Goal: Task Accomplishment & Management: Use online tool/utility

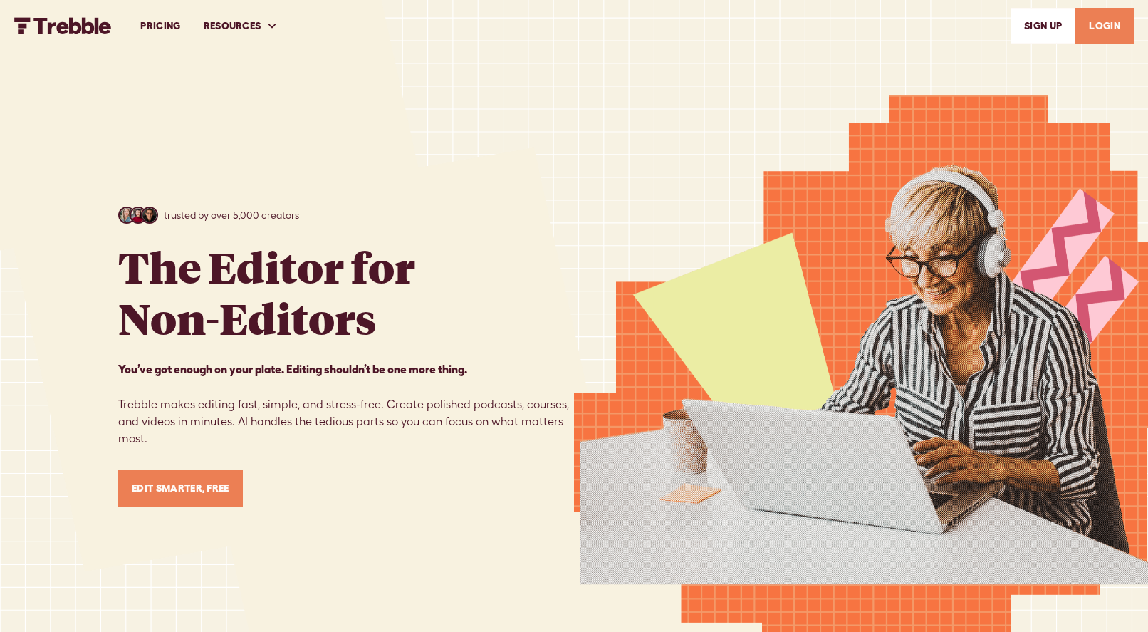
click at [1103, 30] on link "LOGIN" at bounding box center [1105, 26] width 58 height 36
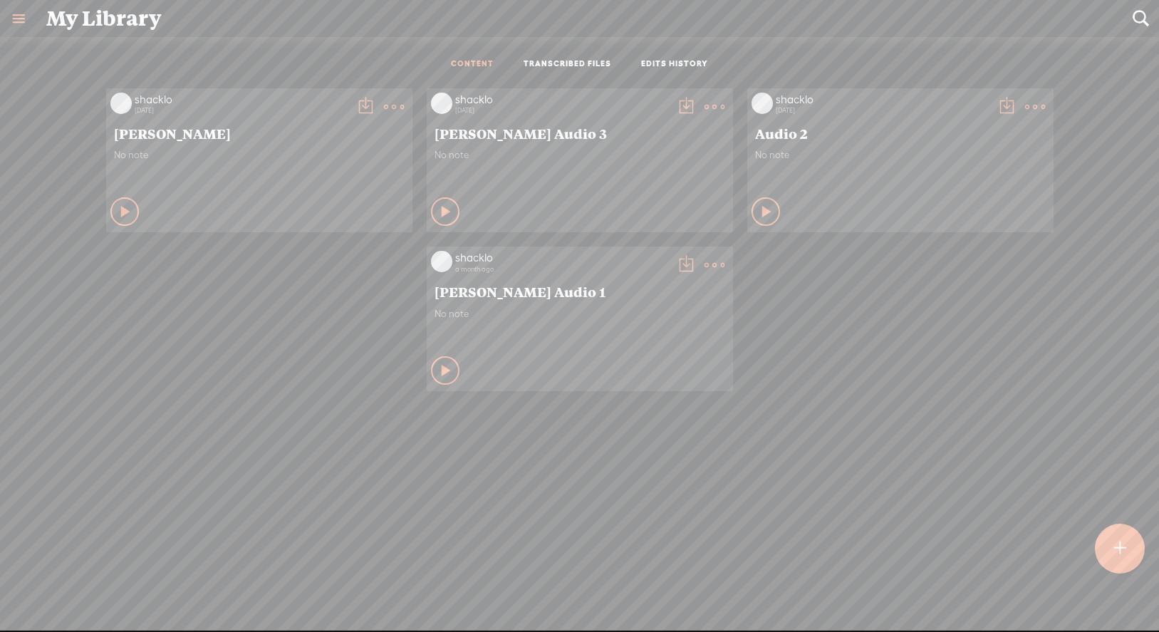
click at [545, 63] on link "TRANSCRIBED FILES" at bounding box center [568, 64] width 88 height 12
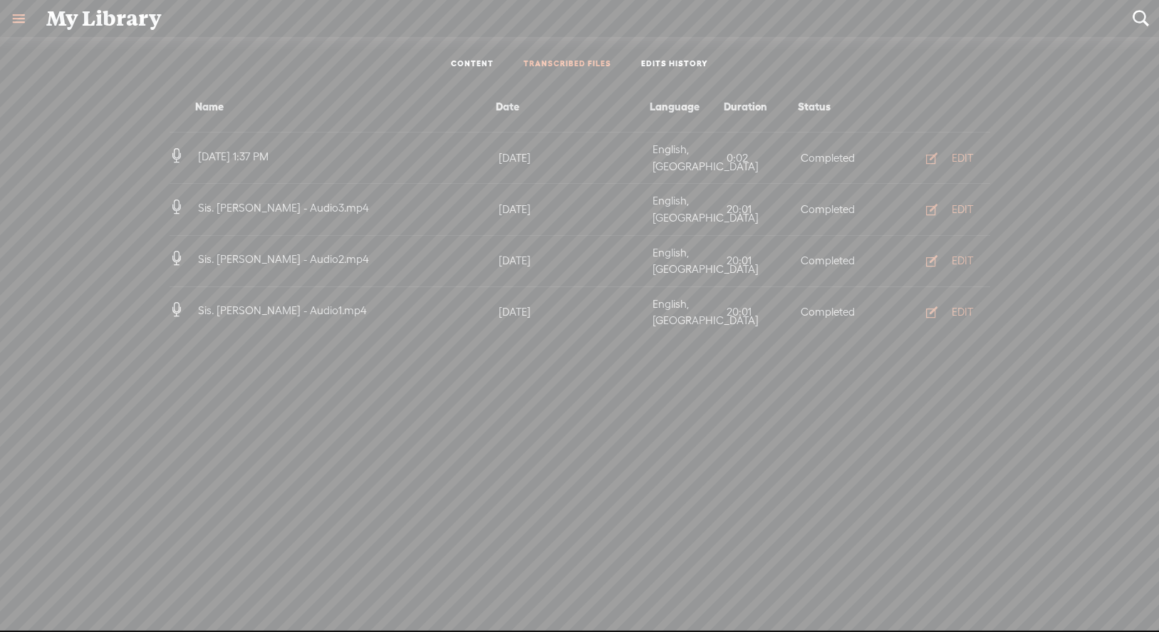
click at [462, 61] on link "CONTENT" at bounding box center [472, 64] width 43 height 12
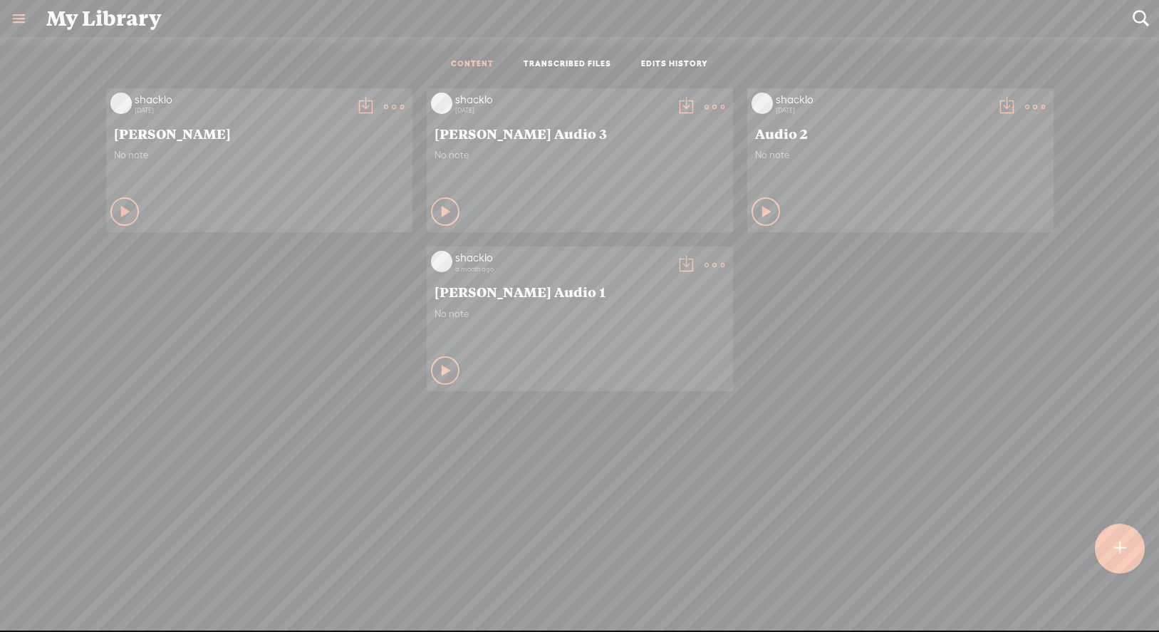
click at [1124, 551] on t at bounding box center [1120, 548] width 12 height 31
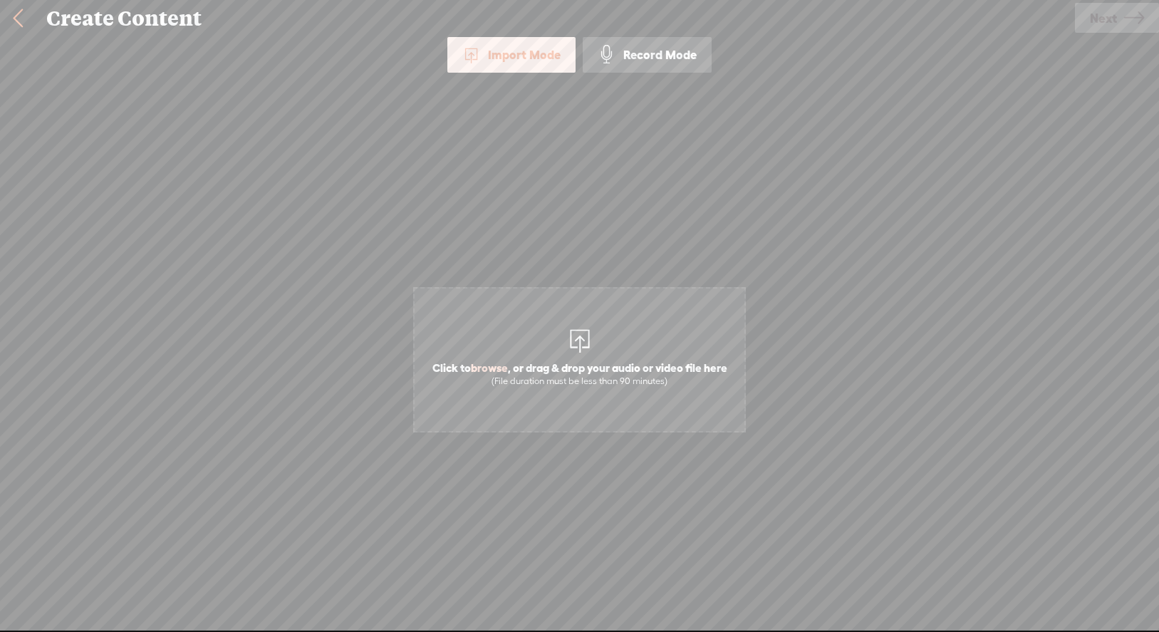
click at [502, 54] on div "Import Mode" at bounding box center [511, 55] width 128 height 36
click at [25, 12] on link at bounding box center [18, 18] width 36 height 37
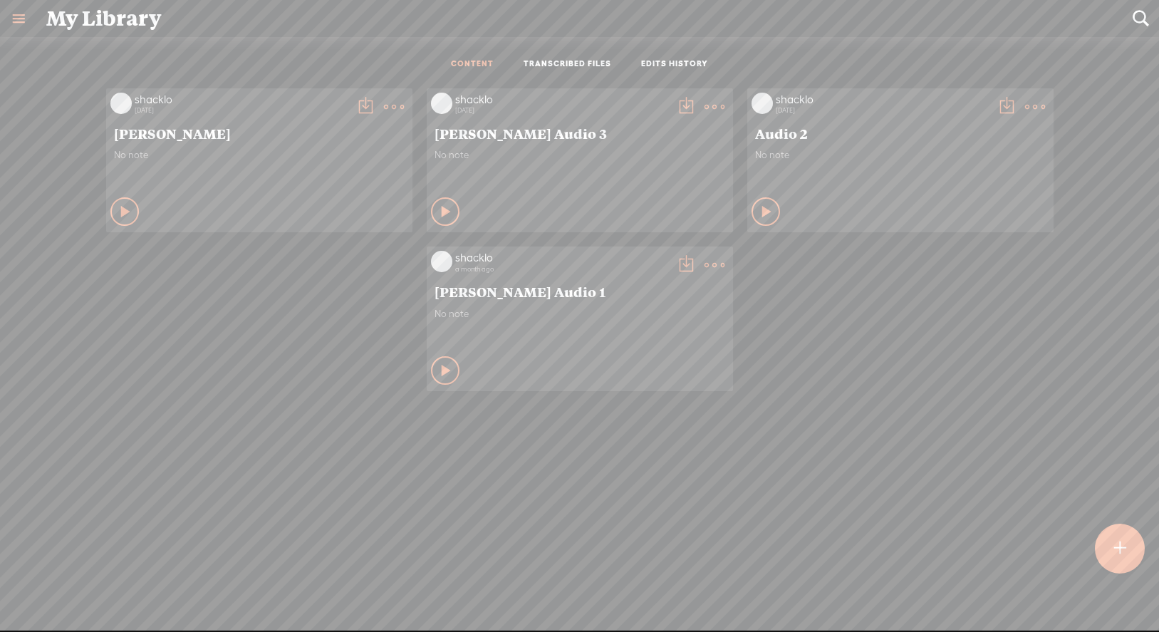
click at [19, 19] on link at bounding box center [18, 18] width 37 height 37
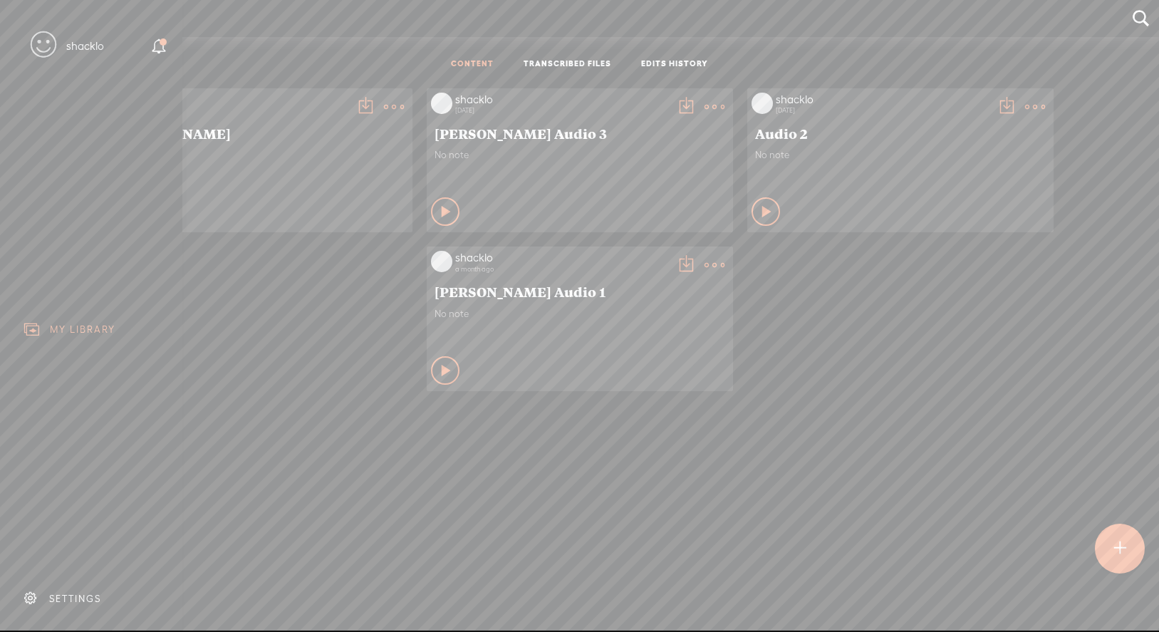
click at [67, 593] on div "SETTINGS" at bounding box center [75, 599] width 52 height 12
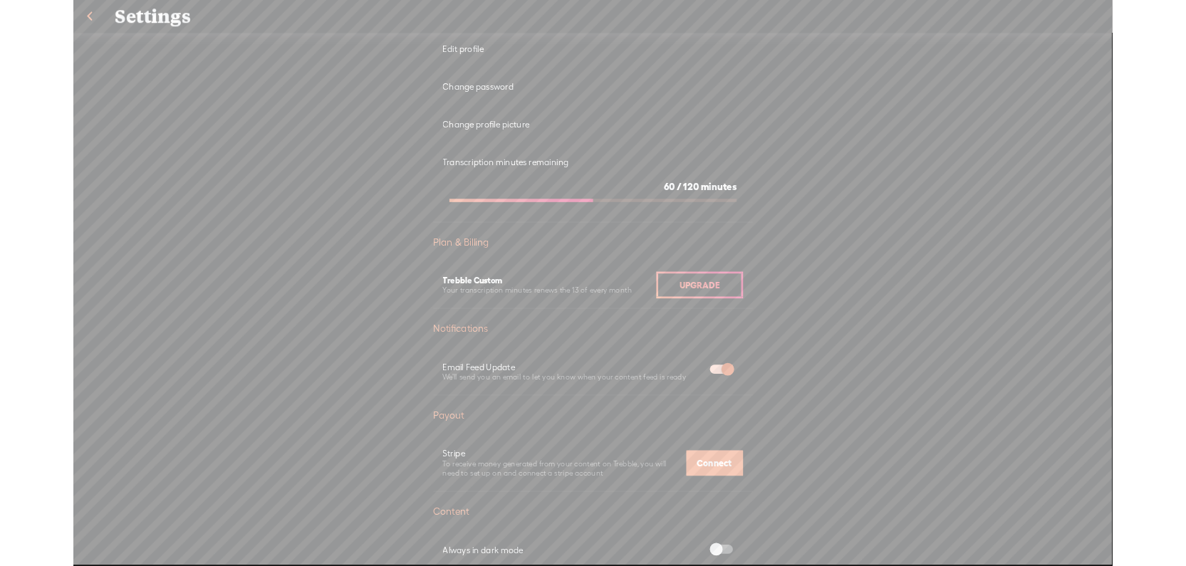
scroll to position [94, 0]
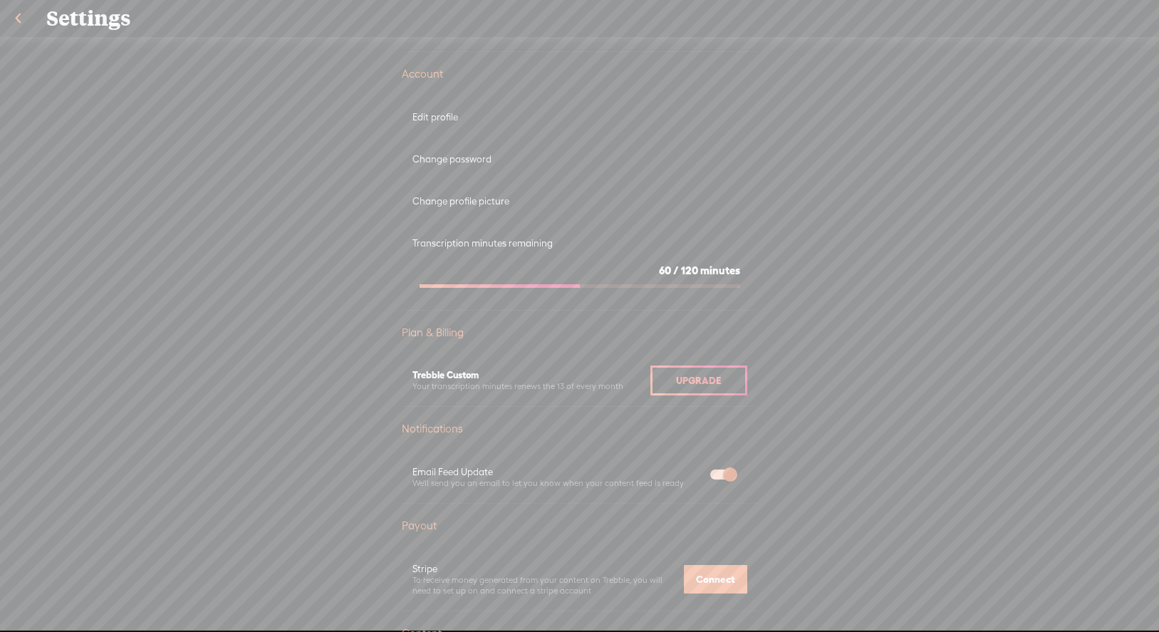
click at [690, 382] on span "Upgrade" at bounding box center [698, 380] width 45 height 11
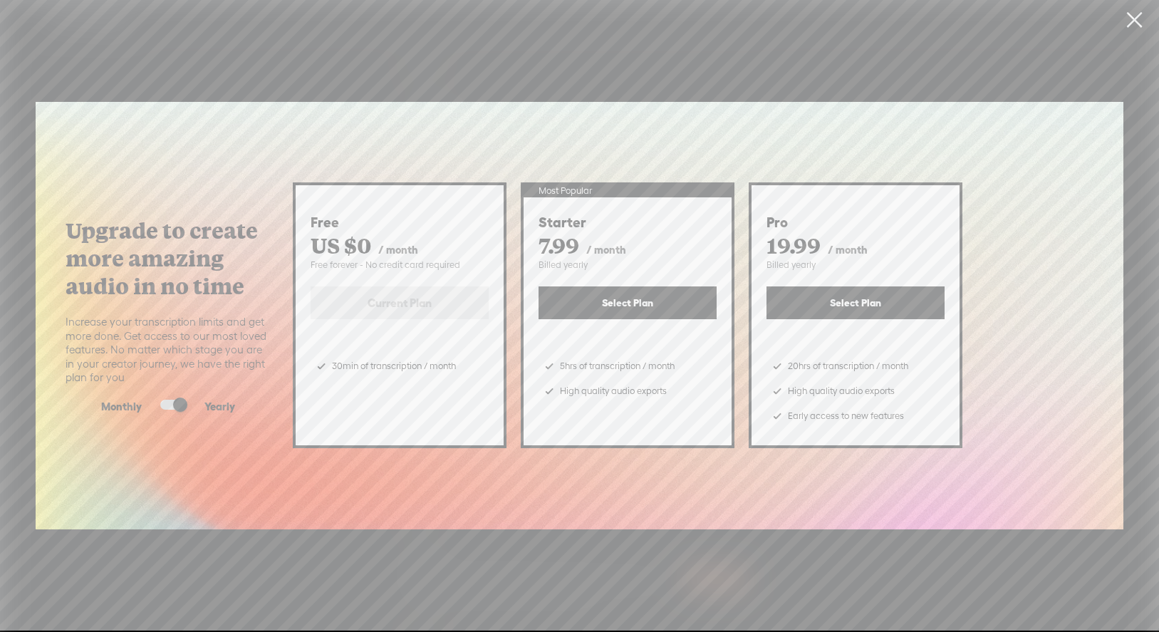
click at [1127, 18] on link at bounding box center [1134, 20] width 36 height 40
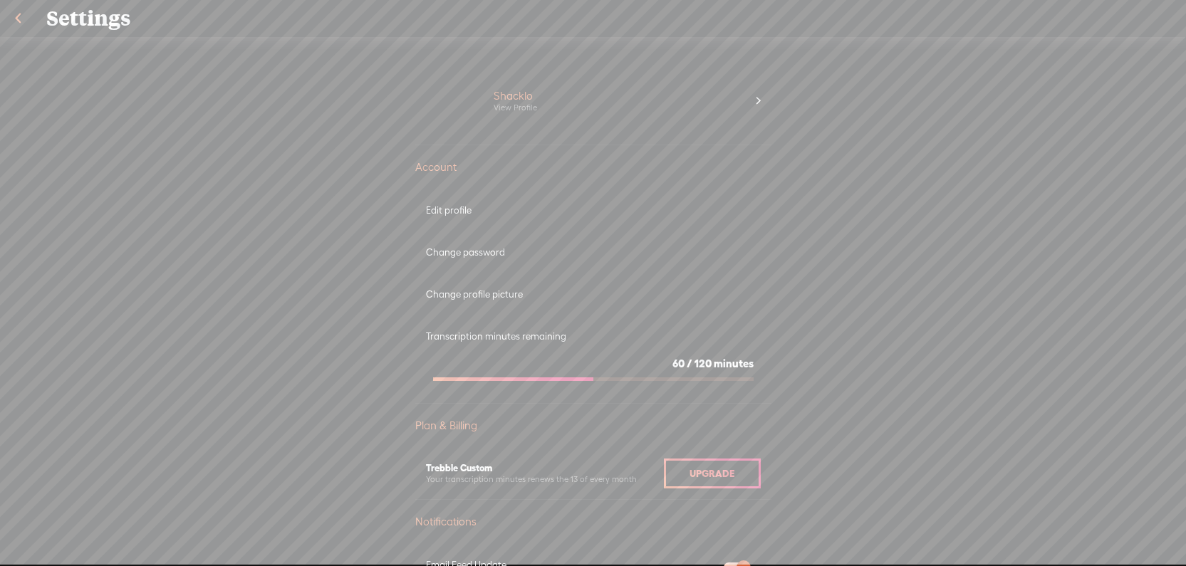
scroll to position [0, 0]
click at [23, 19] on link at bounding box center [18, 18] width 36 height 37
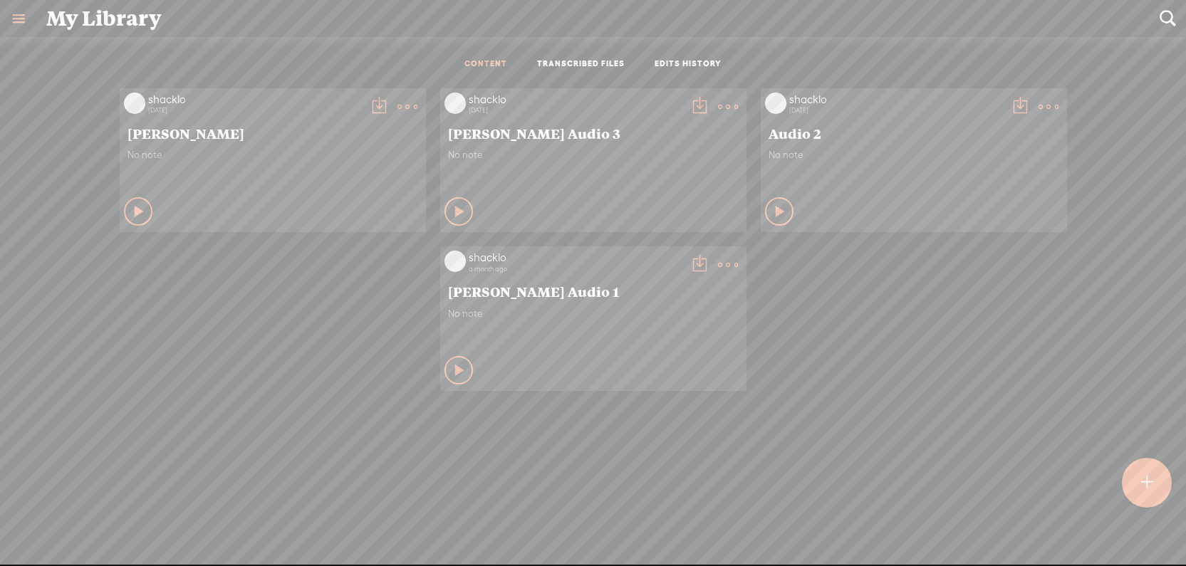
click at [1146, 489] on t at bounding box center [1147, 482] width 12 height 31
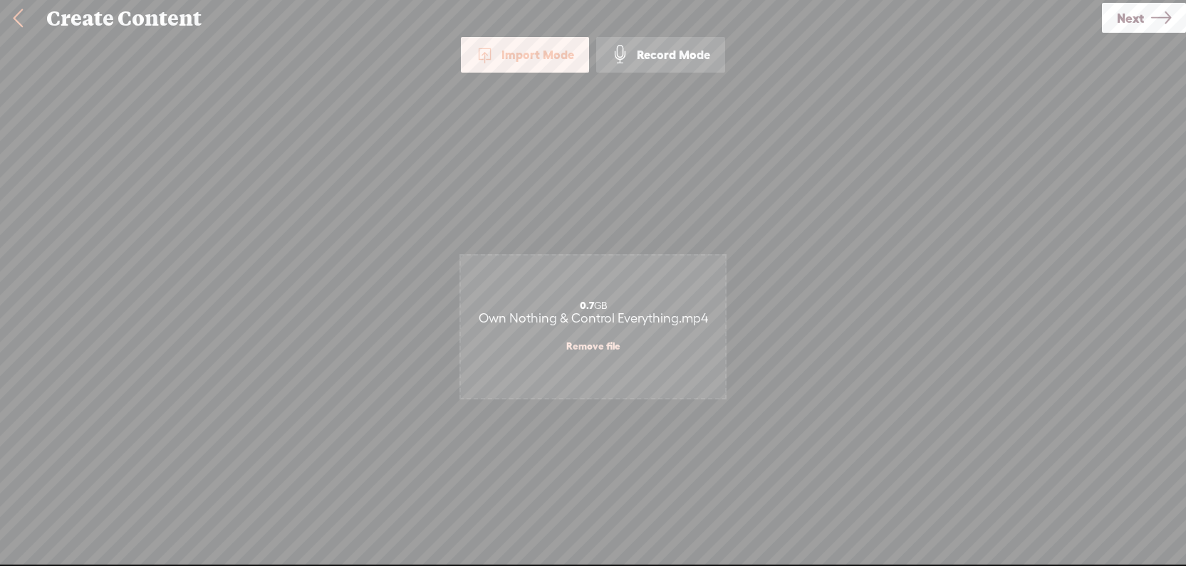
click at [1146, 15] on link "Next" at bounding box center [1144, 18] width 84 height 30
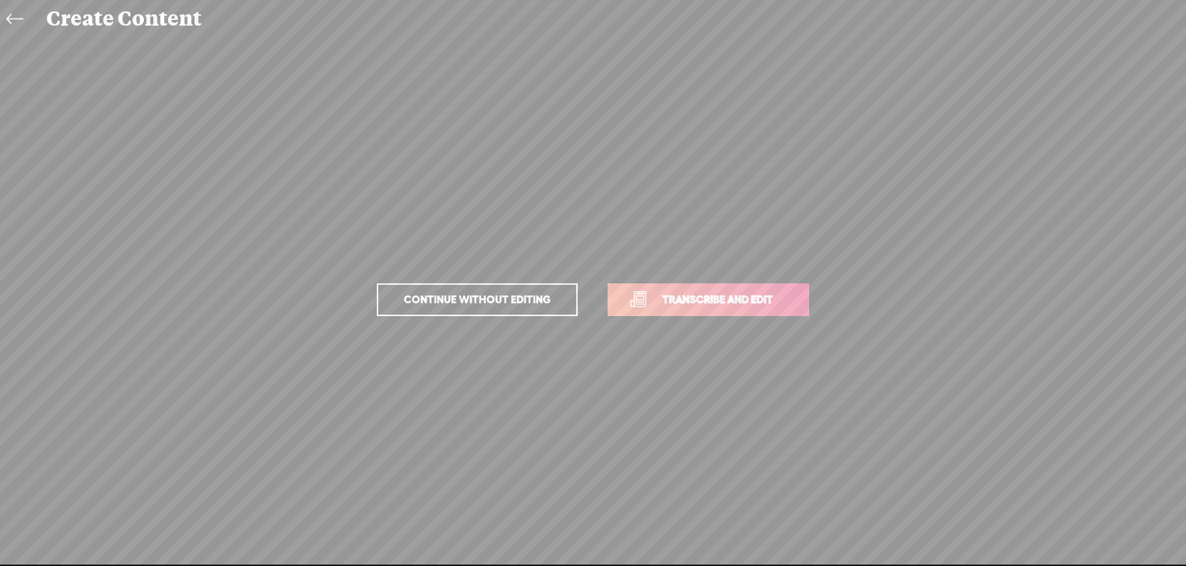
click at [720, 301] on span "Transcribe and edit" at bounding box center [718, 299] width 140 height 16
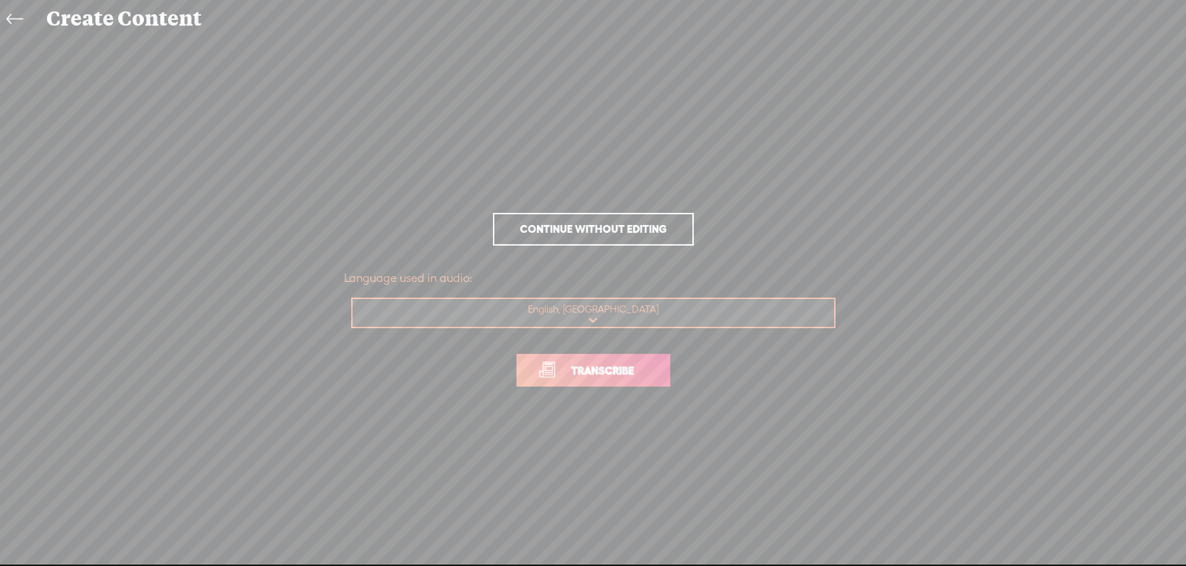
click at [584, 370] on span "Transcribe" at bounding box center [602, 371] width 93 height 16
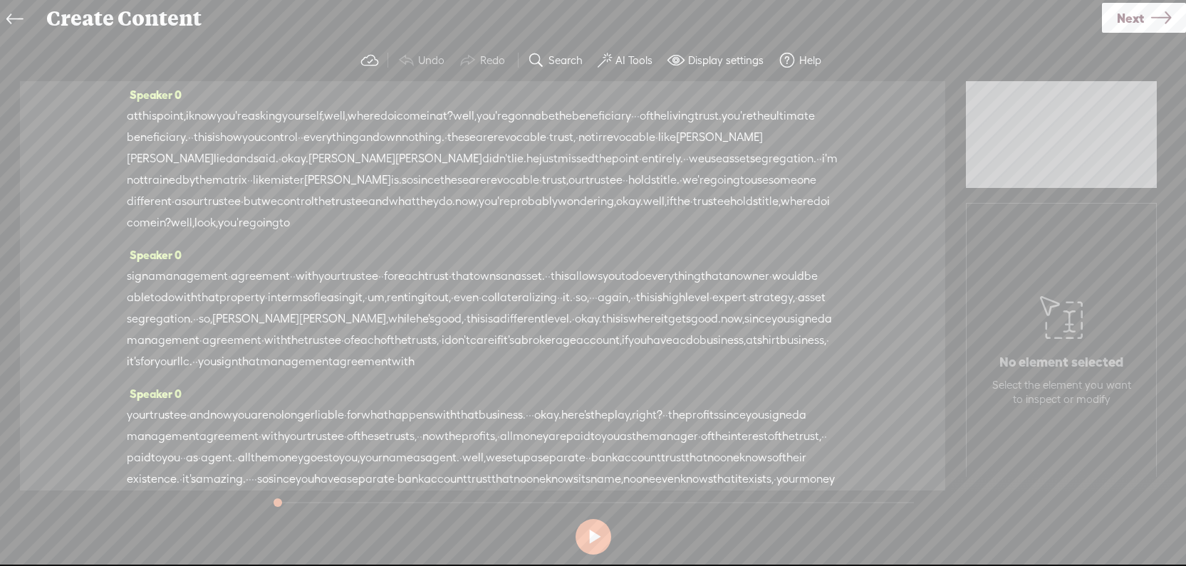
scroll to position [983, 0]
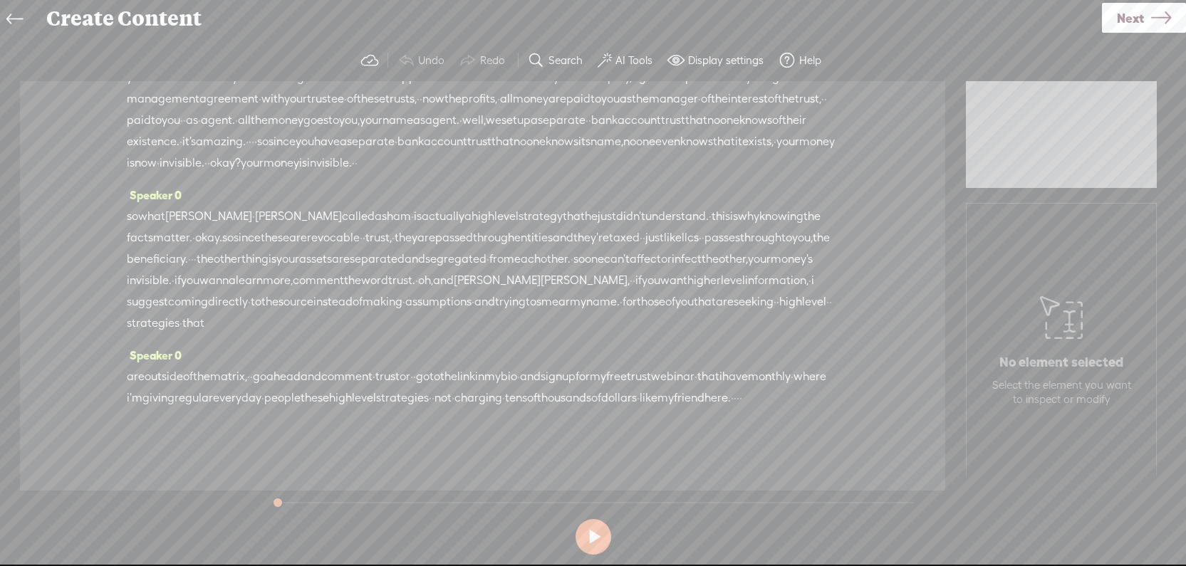
click at [771, 249] on span "money's" at bounding box center [792, 259] width 42 height 21
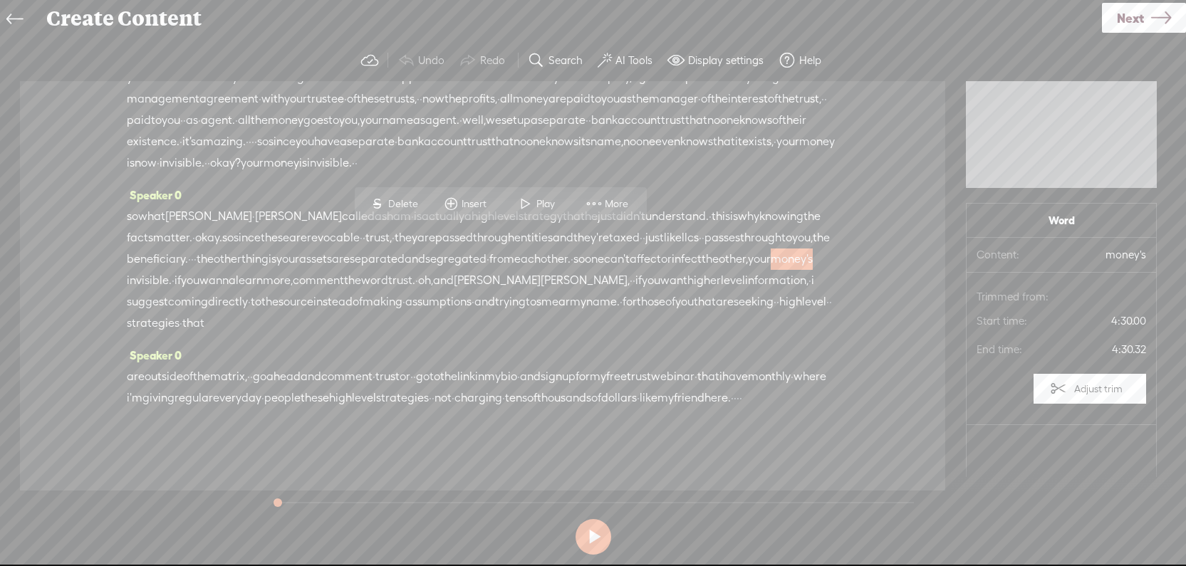
drag, startPoint x: 485, startPoint y: 402, endPoint x: 265, endPoint y: 314, distance: 236.9
click at [260, 345] on div "Speaker 0 are outside of the matrix, · · go ahead and comment · trust or · · go…" at bounding box center [483, 382] width 712 height 75
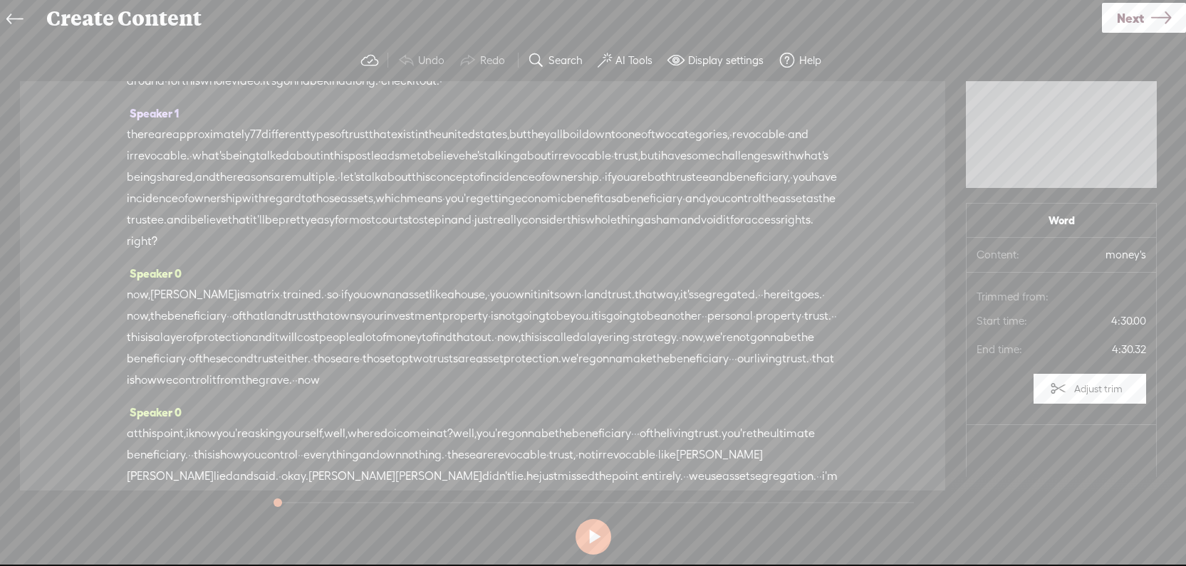
scroll to position [0, 0]
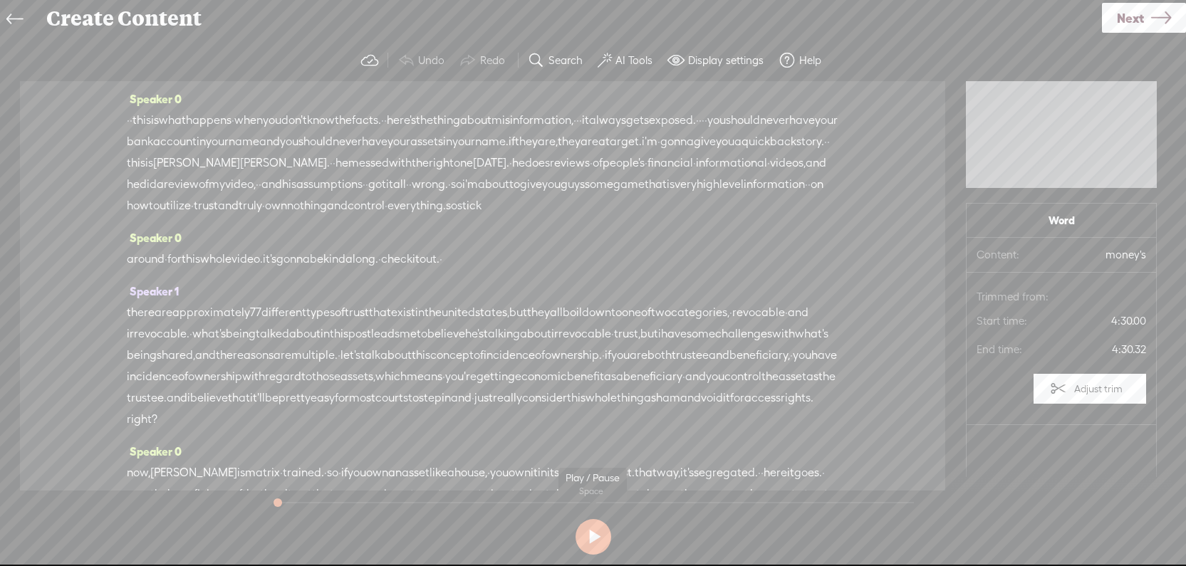
click at [591, 542] on button at bounding box center [594, 537] width 36 height 36
click at [600, 542] on button at bounding box center [594, 537] width 36 height 36
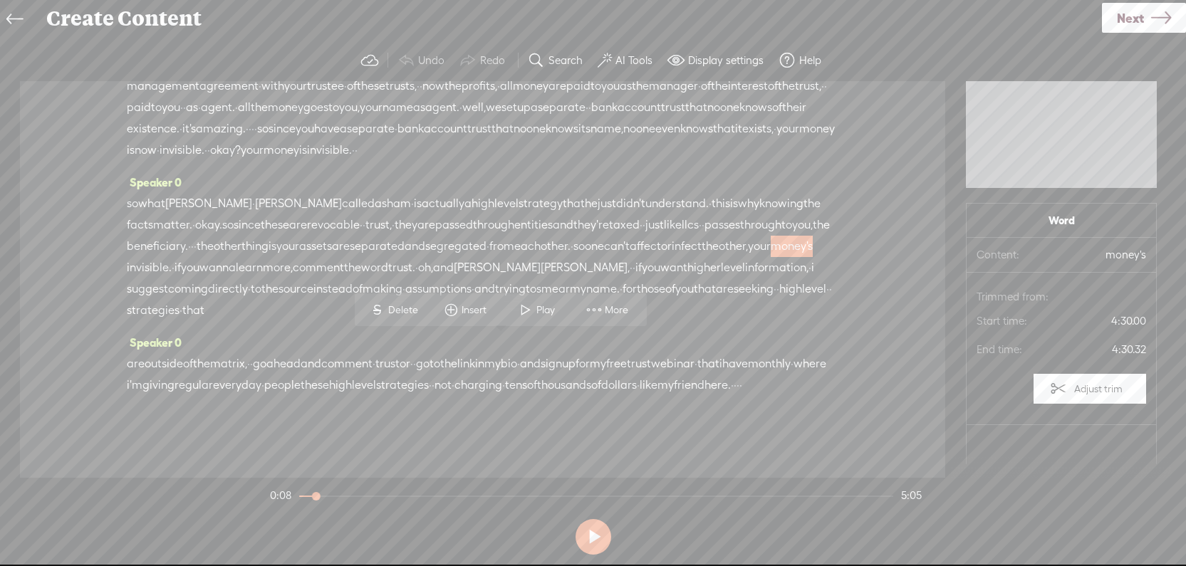
scroll to position [996, 0]
click at [721, 257] on span "level" at bounding box center [733, 267] width 24 height 21
